Goal: Task Accomplishment & Management: Manage account settings

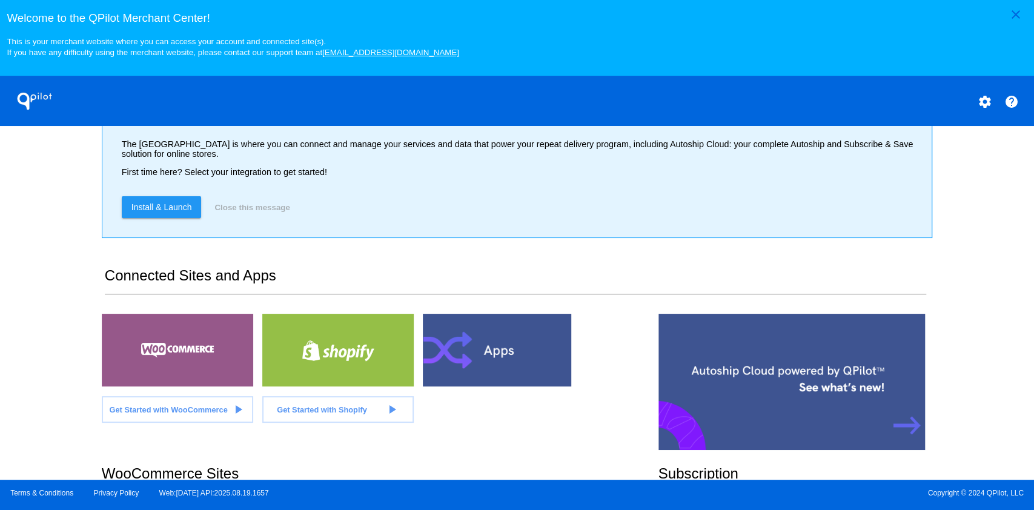
scroll to position [242, 0]
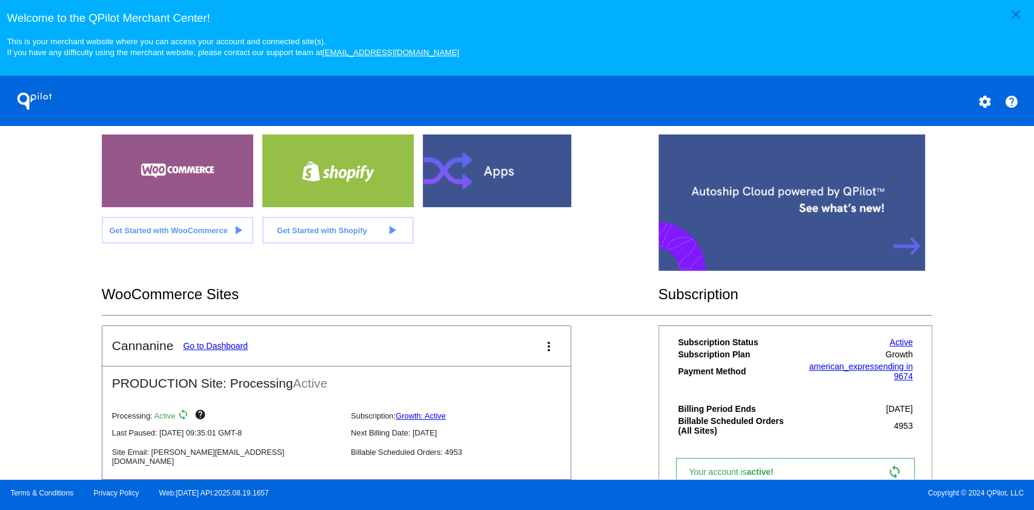
click at [220, 340] on mat-card-title "Cannanine Go to Dashboard" at bounding box center [180, 346] width 136 height 15
click at [220, 345] on link "Go to Dashboard" at bounding box center [215, 346] width 65 height 10
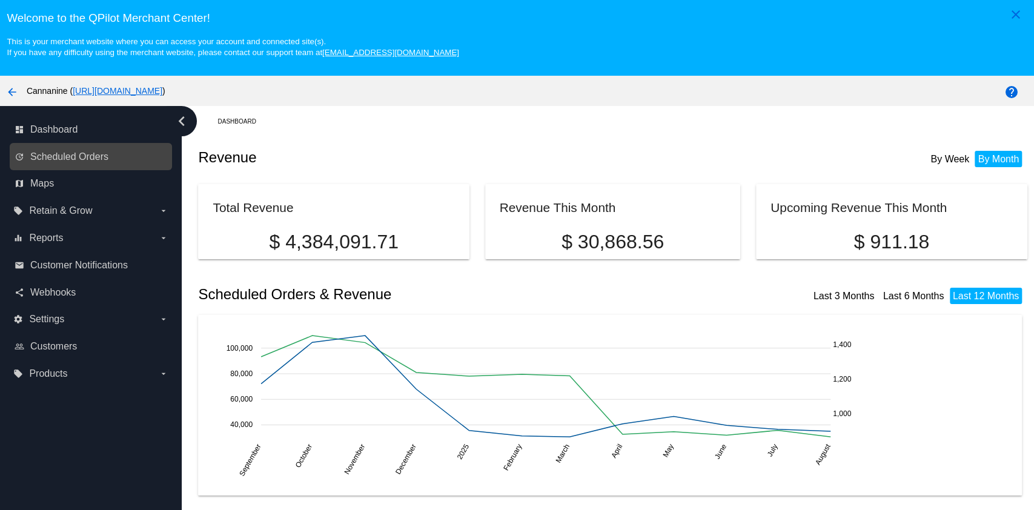
click at [116, 154] on link "update Scheduled Orders" at bounding box center [92, 156] width 154 height 19
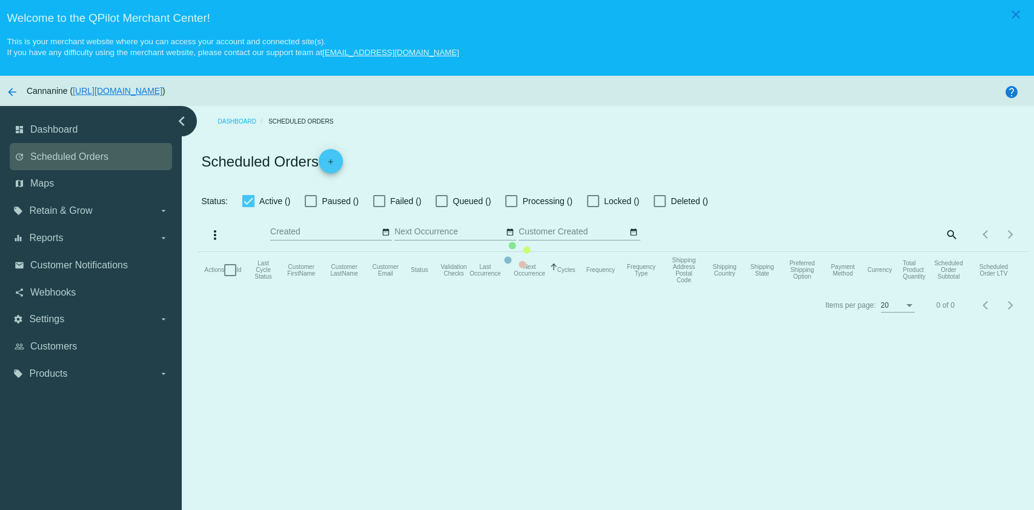
checkbox input "true"
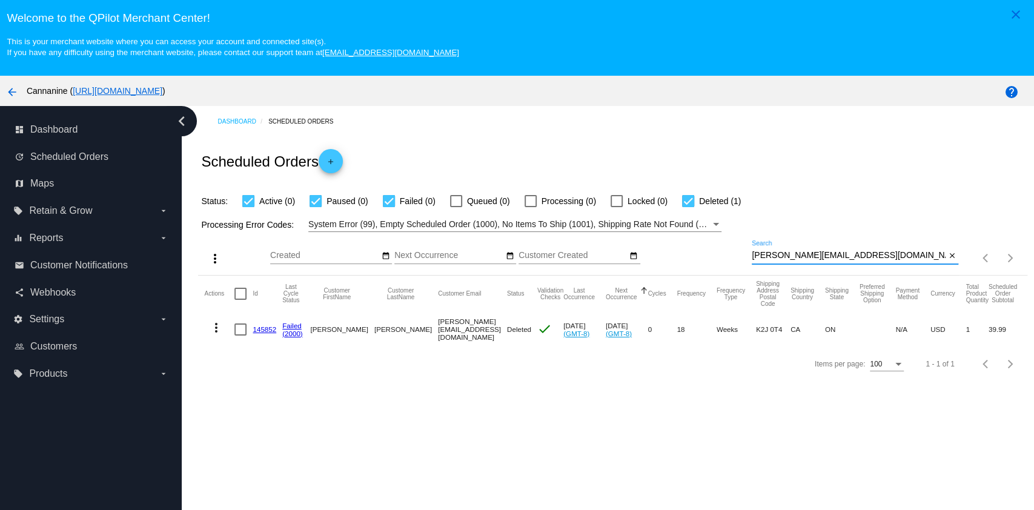
click at [869, 259] on input "[PERSON_NAME][EMAIL_ADDRESS][DOMAIN_NAME]" at bounding box center [849, 256] width 194 height 10
paste input "[EMAIL_ADDRESS]"
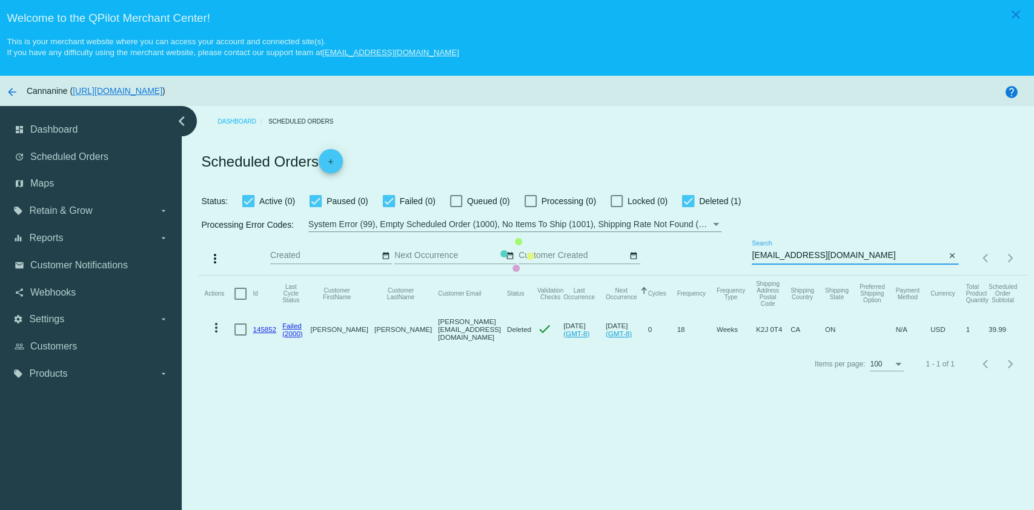
type input "[EMAIL_ADDRESS][DOMAIN_NAME]"
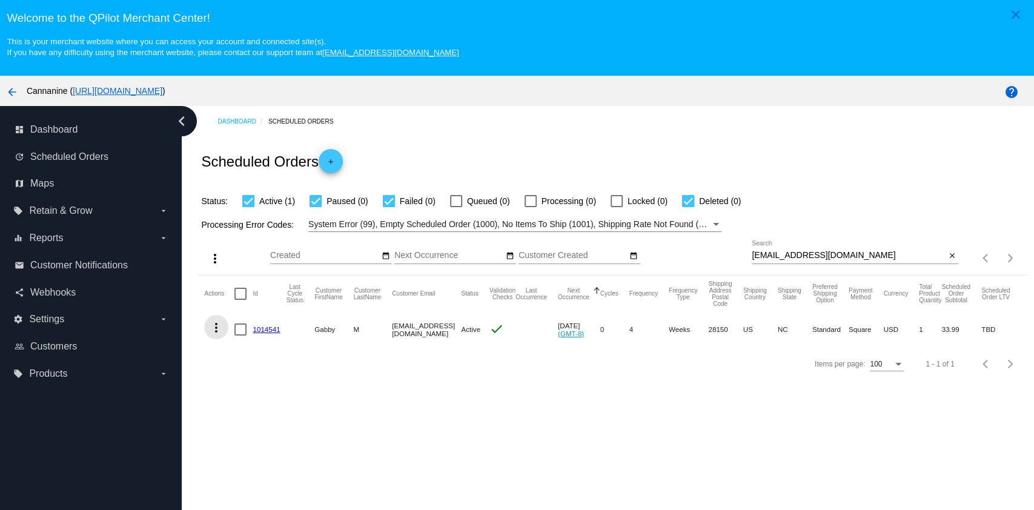
click at [218, 325] on mat-icon "more_vert" at bounding box center [216, 327] width 15 height 15
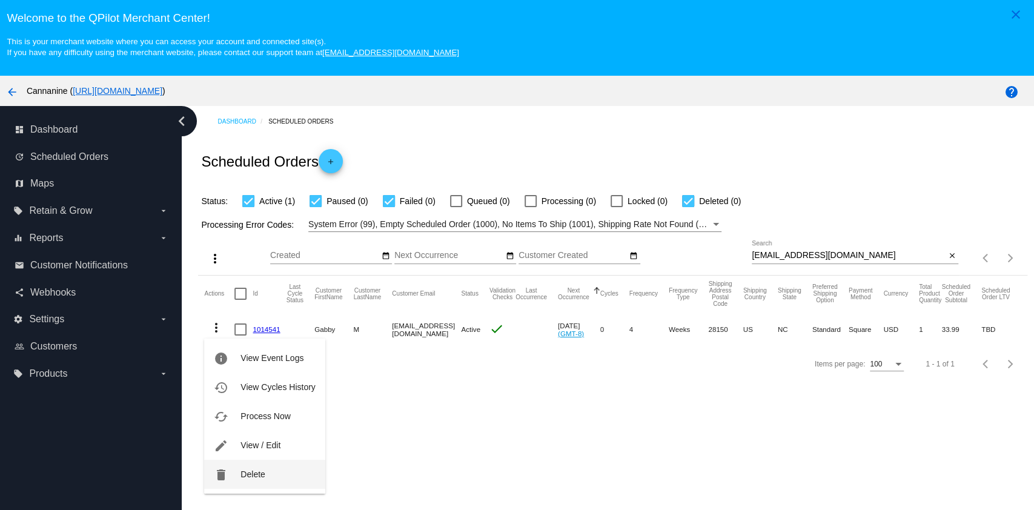
click at [242, 474] on span "Delete" at bounding box center [252, 474] width 24 height 10
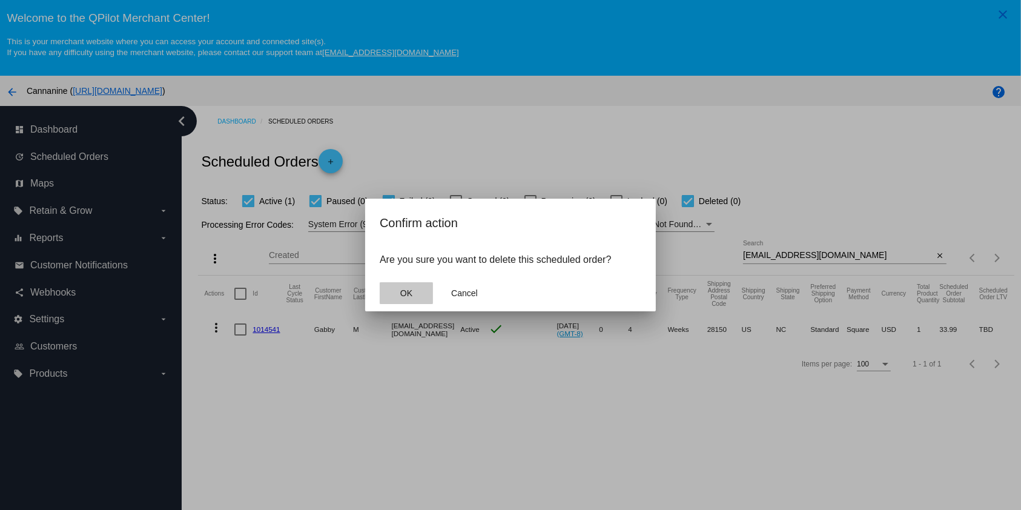
click at [405, 287] on button "OK" at bounding box center [406, 293] width 53 height 22
